Goal: Task Accomplishment & Management: Manage account settings

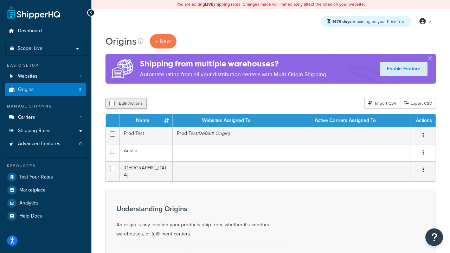
click at [123, 107] on button "Bulk Actions" at bounding box center [125, 103] width 41 height 11
checkbox input "true"
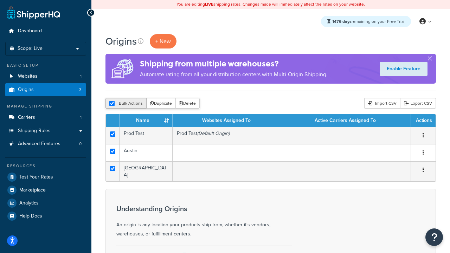
click at [123, 107] on button "Bulk Actions" at bounding box center [125, 103] width 41 height 11
checkbox input "false"
